Goal: Information Seeking & Learning: Learn about a topic

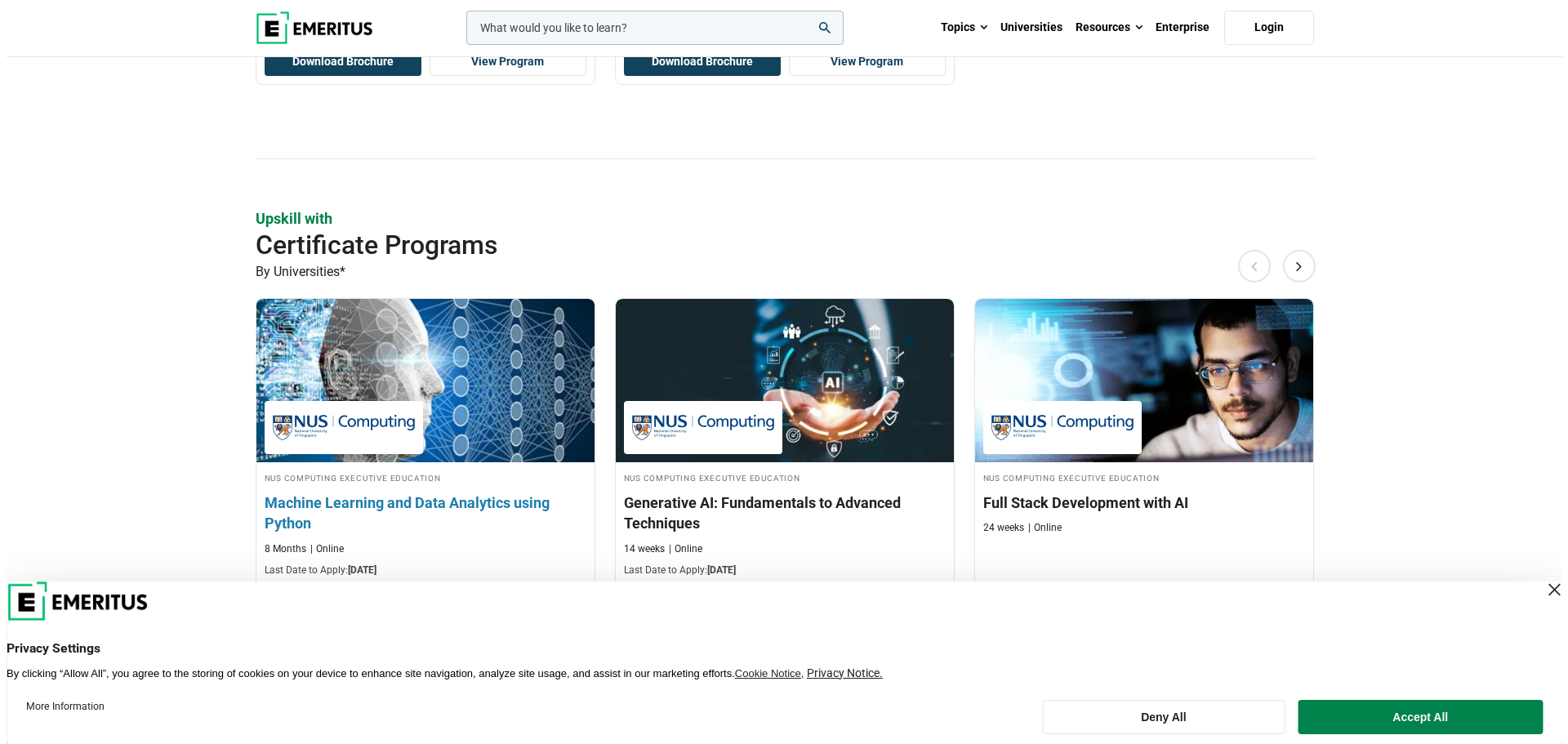
scroll to position [899, 0]
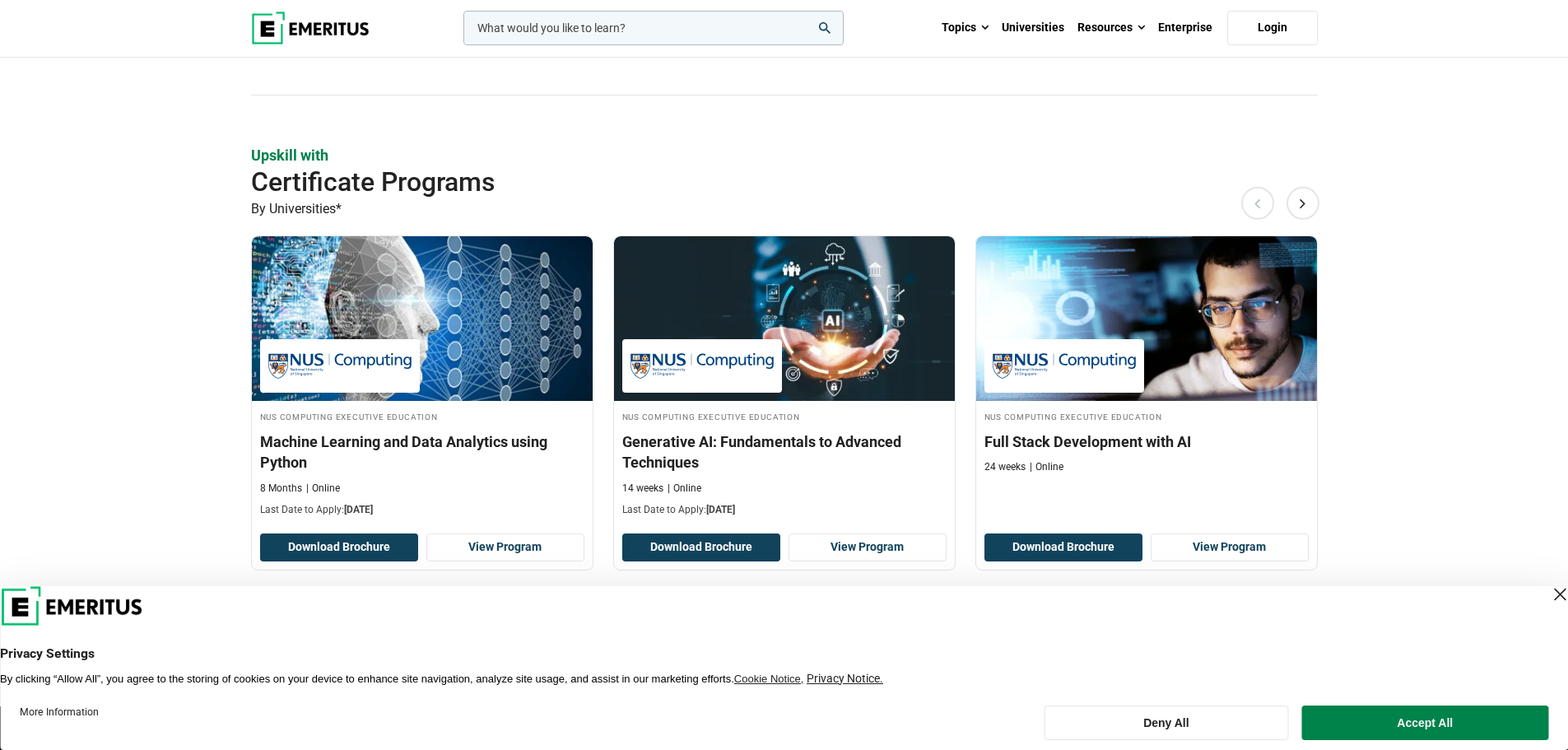
click at [669, 19] on input "woocommerce-product-search-field-0" at bounding box center [654, 28] width 380 height 34
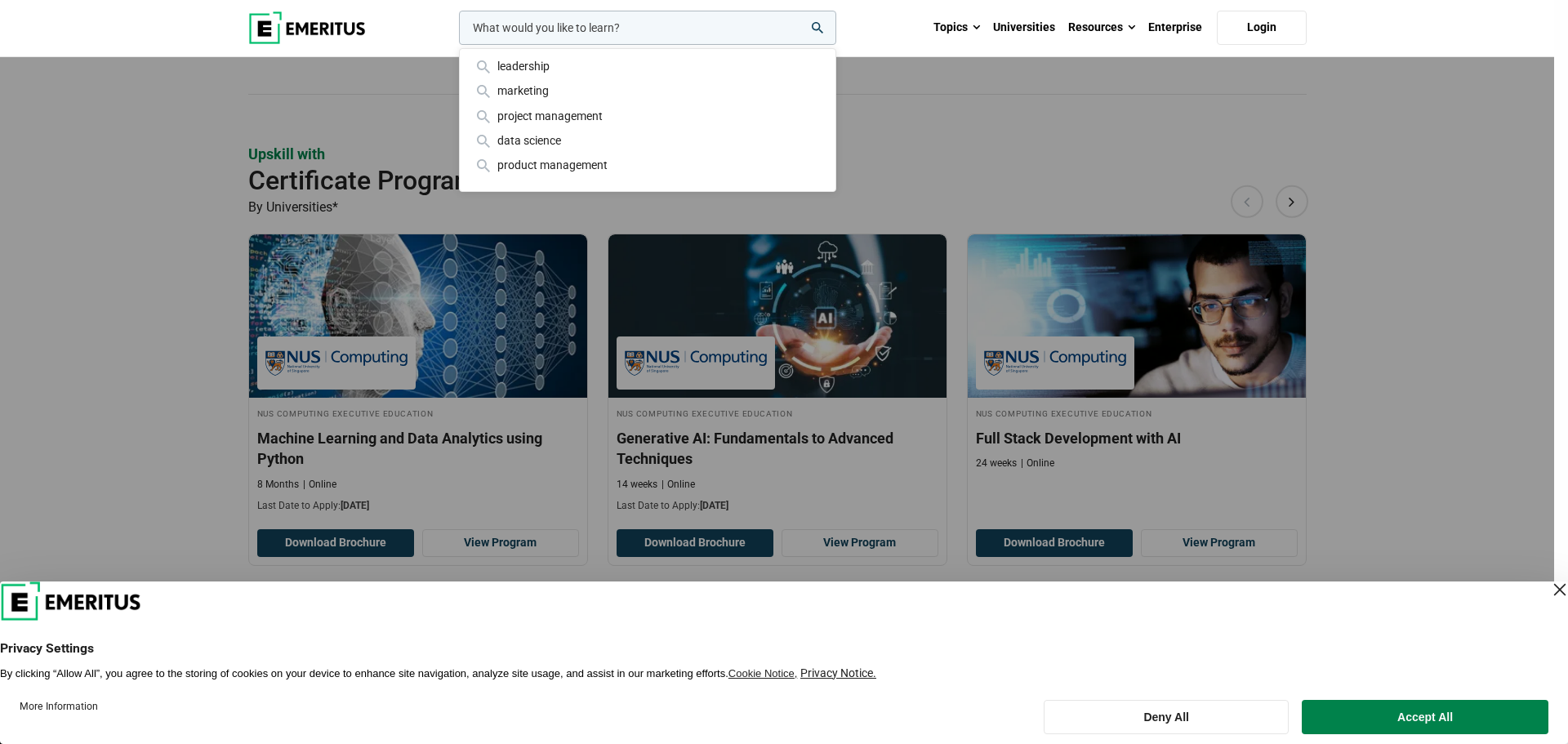
paste input " Technology Leadership and Innovation Programme"
type input " Technology Leadership and Innovation Programme"
click at [456, 31] on button "search" at bounding box center [456, 31] width 0 height 0
